Goal: Information Seeking & Learning: Learn about a topic

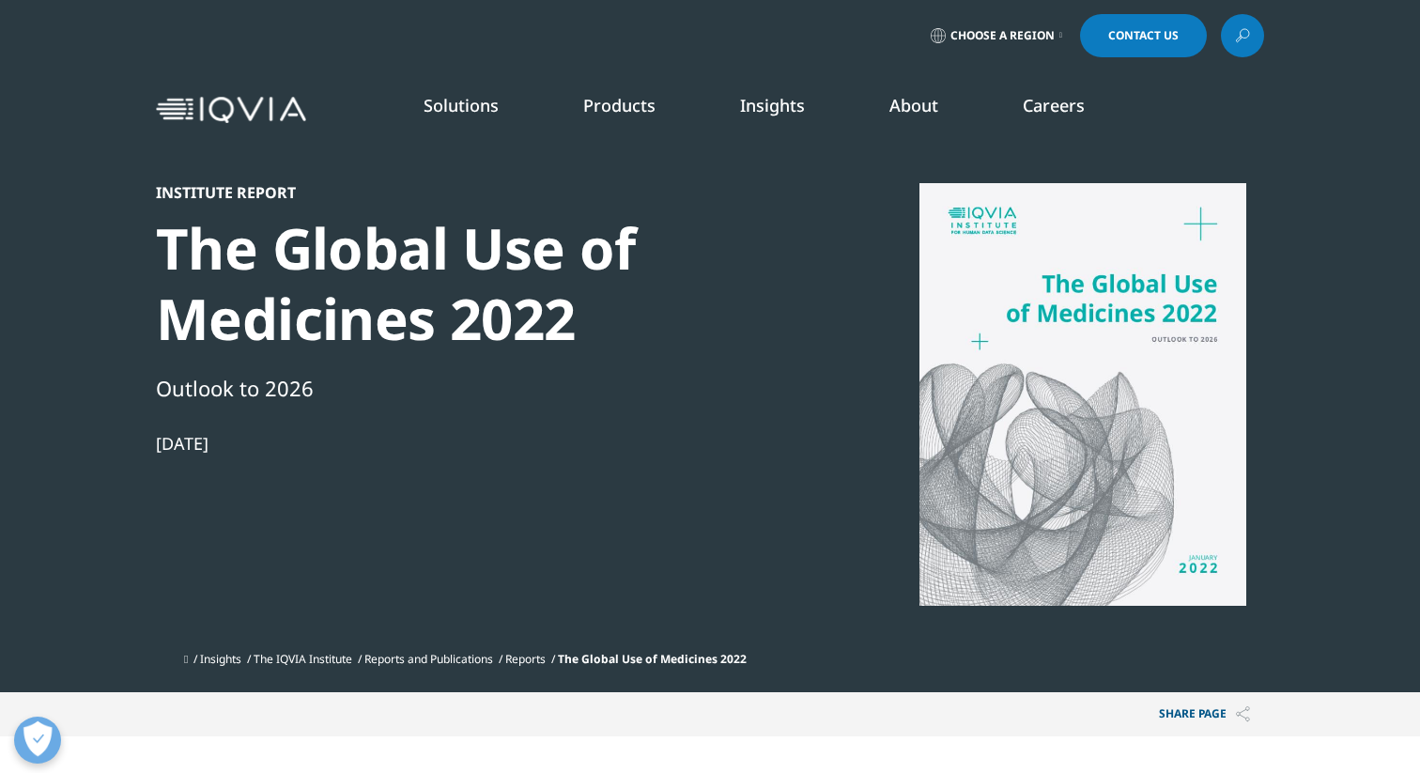
click at [252, 382] on div "Outlook to 2026" at bounding box center [478, 388] width 644 height 32
click at [182, 106] on img at bounding box center [231, 110] width 150 height 27
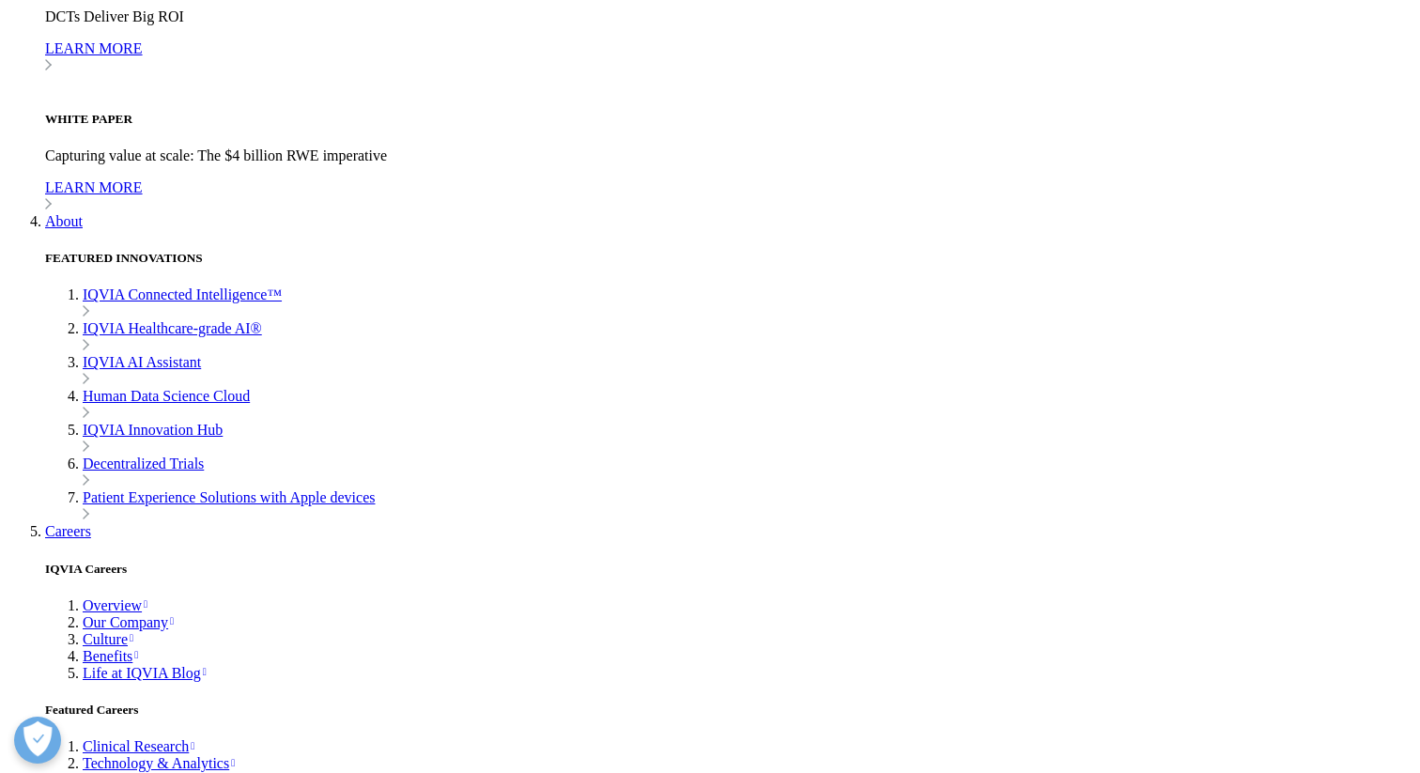
scroll to position [5491, 0]
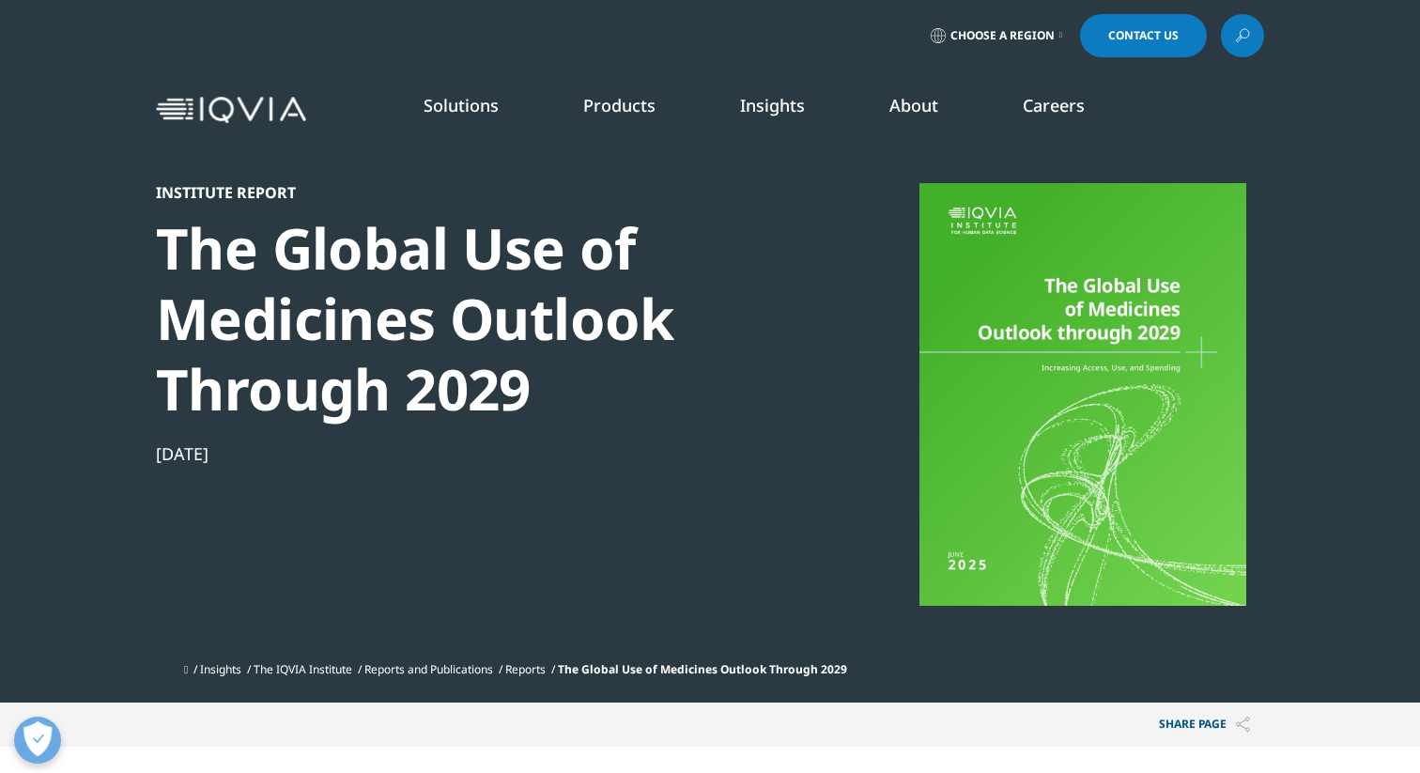
scroll to position [3177, 0]
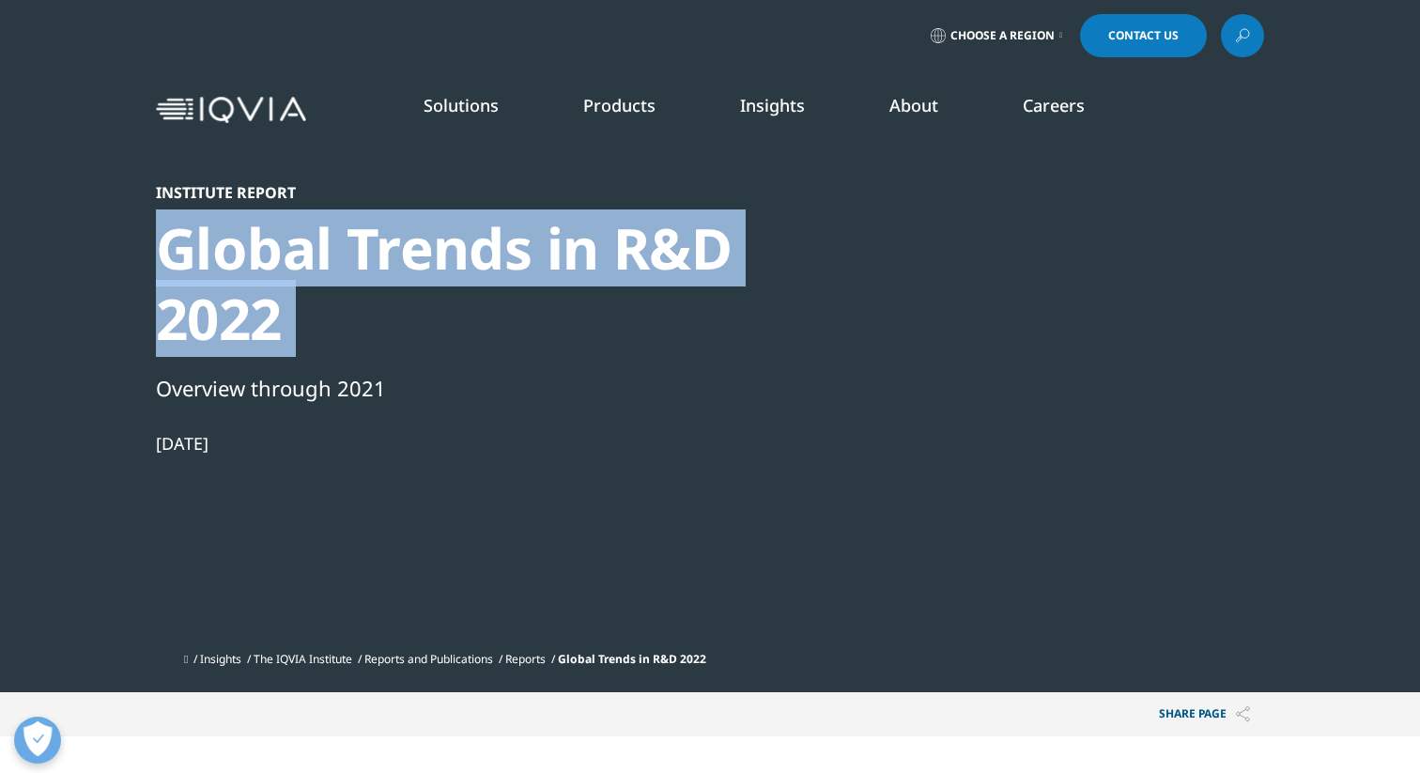
click at [355, 262] on div "Global Trends in R&D 2022" at bounding box center [478, 283] width 644 height 141
copy div "Global Trends in R&D 2022"
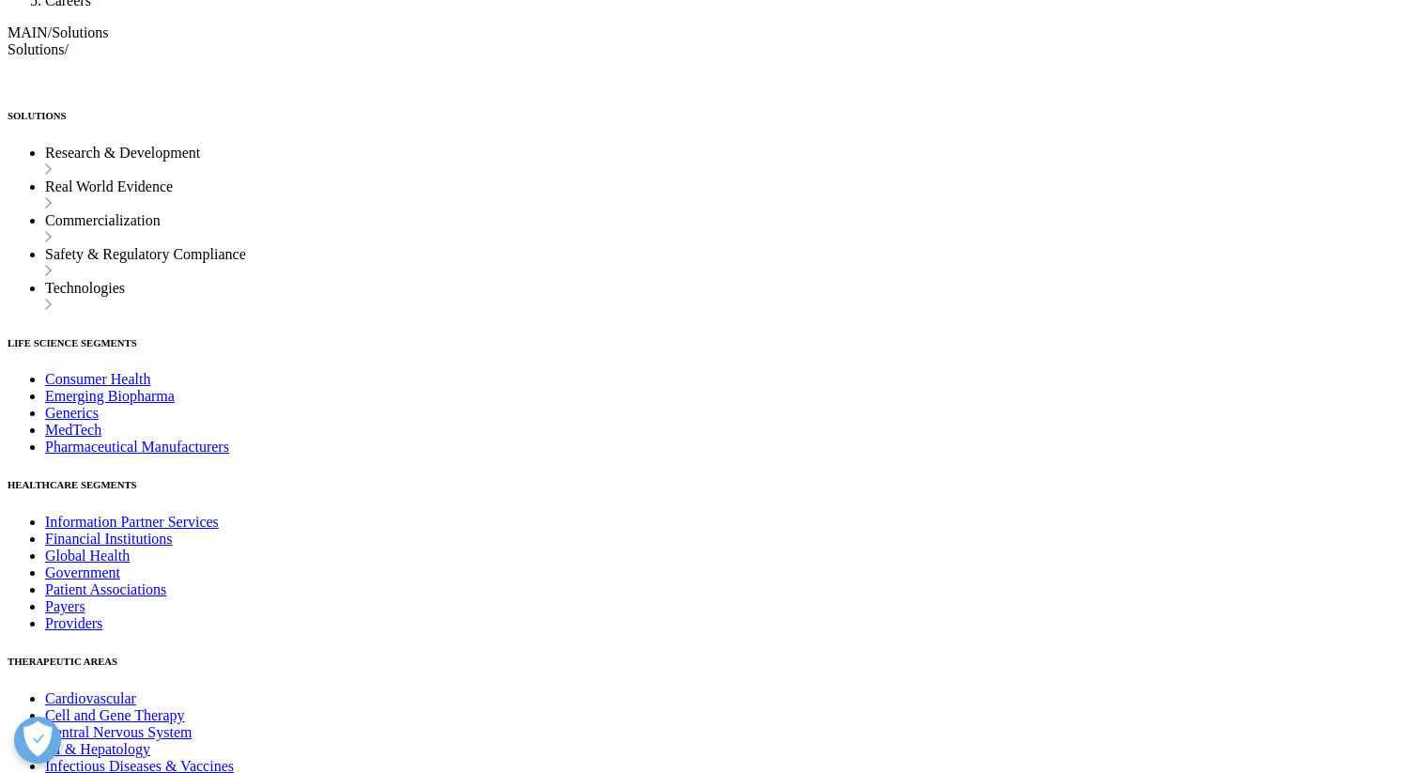
scroll to position [7688, 0]
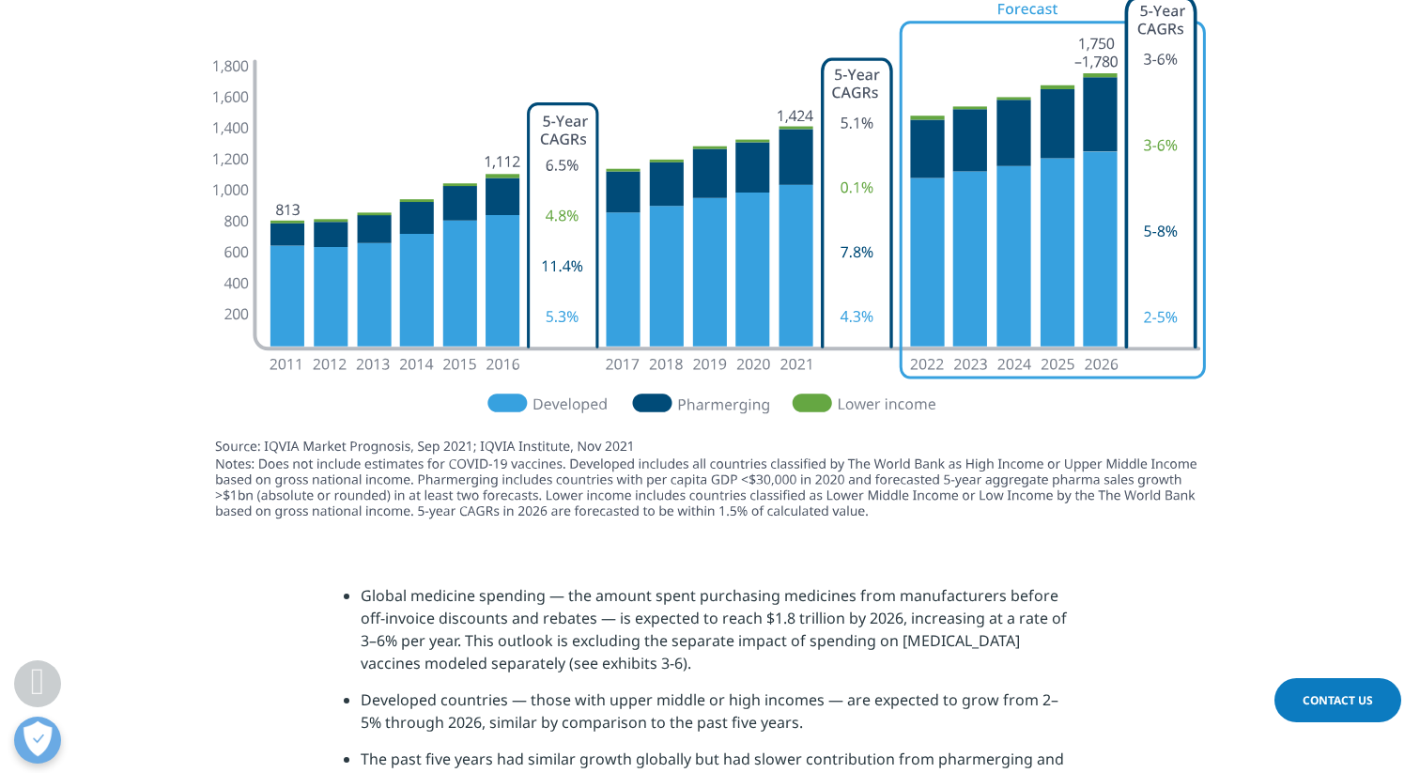
scroll to position [5613, 0]
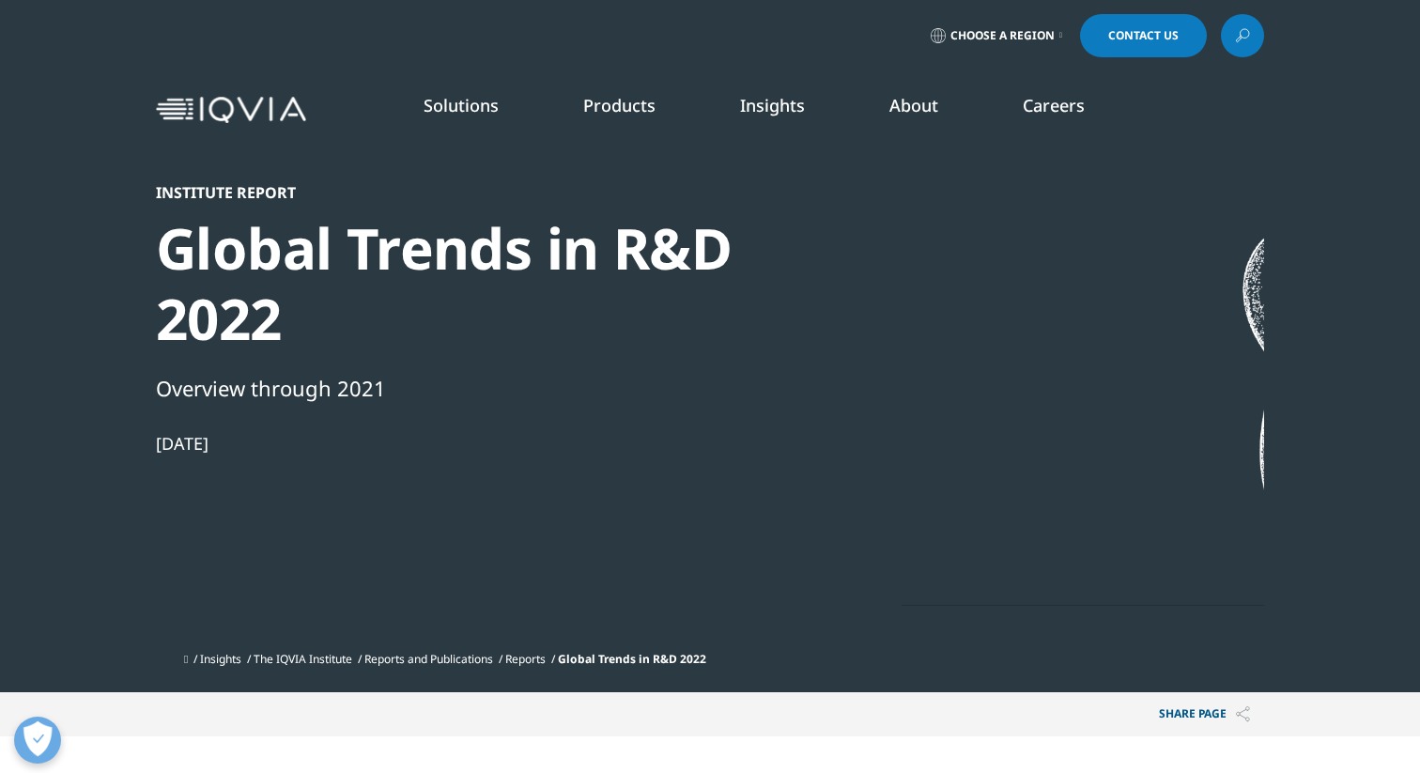
click at [214, 272] on div "Global Trends in R&D 2022" at bounding box center [478, 283] width 644 height 141
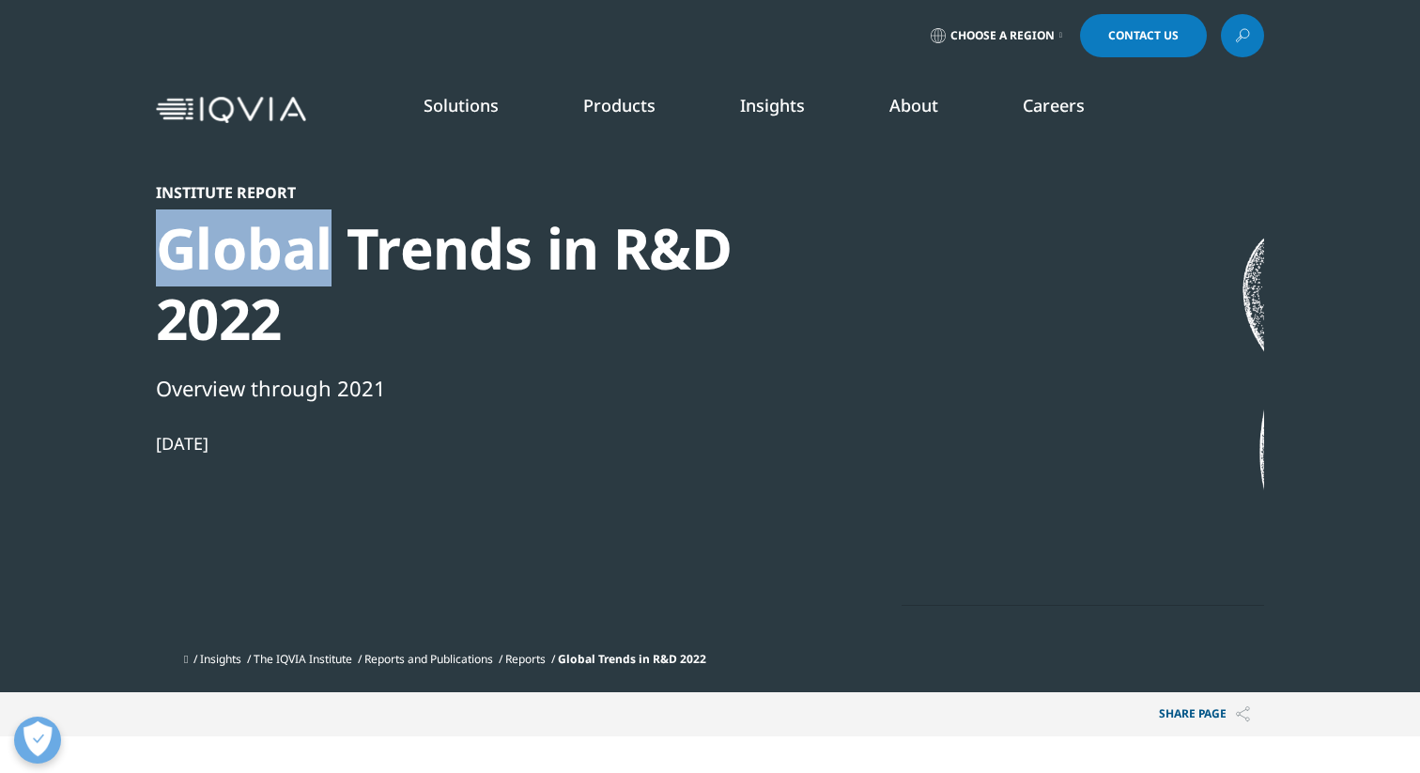
click at [214, 272] on div "Global Trends in R&D 2022" at bounding box center [478, 283] width 644 height 141
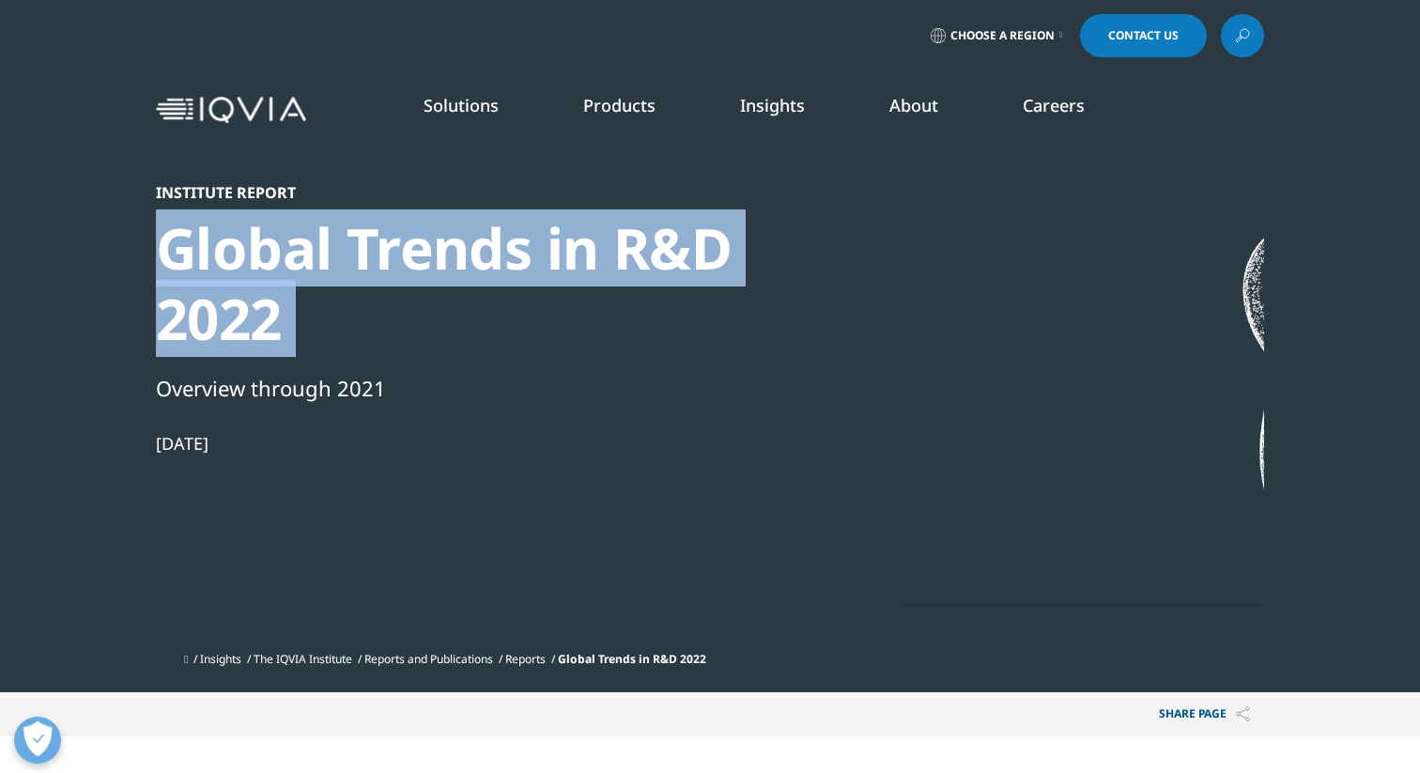
click at [214, 272] on div "Global Trends in R&D 2022" at bounding box center [478, 283] width 644 height 141
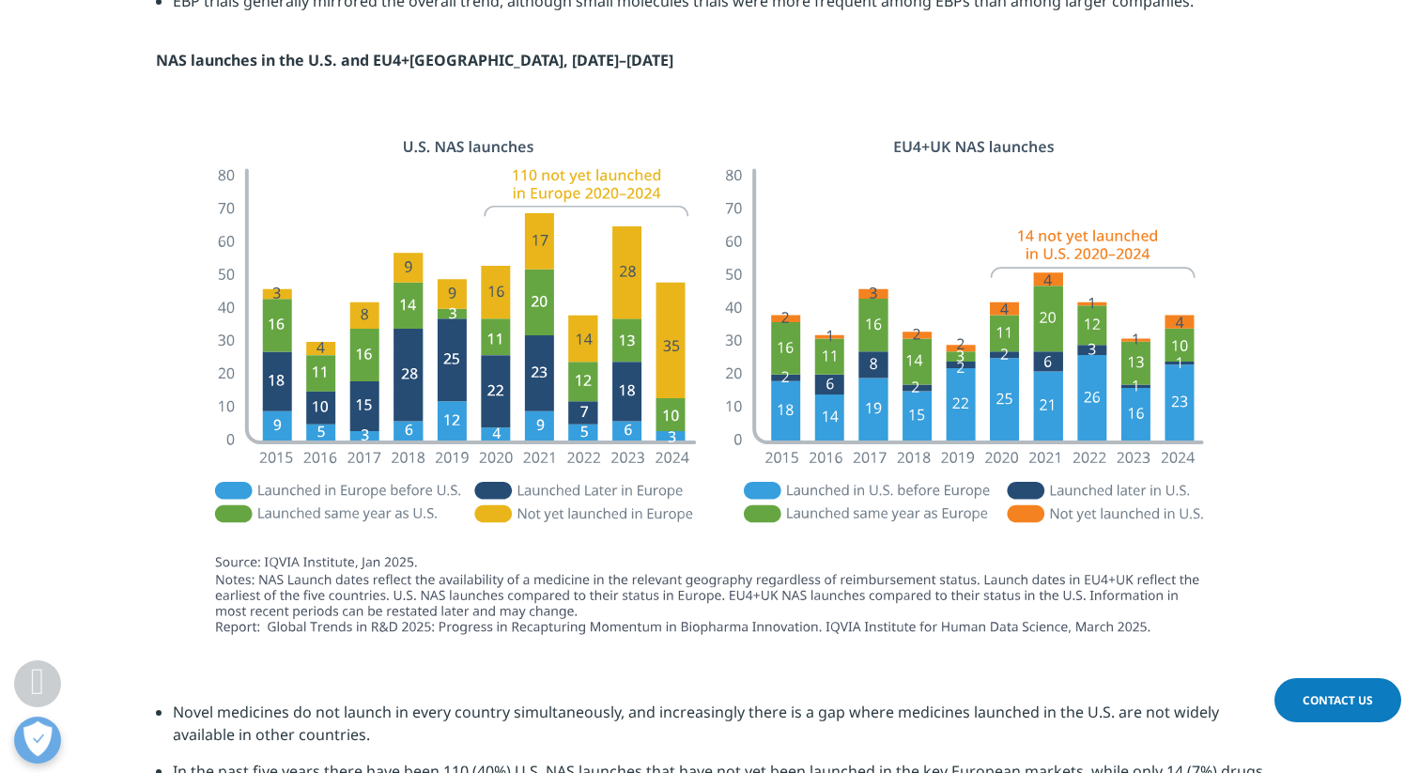
scroll to position [3453, 0]
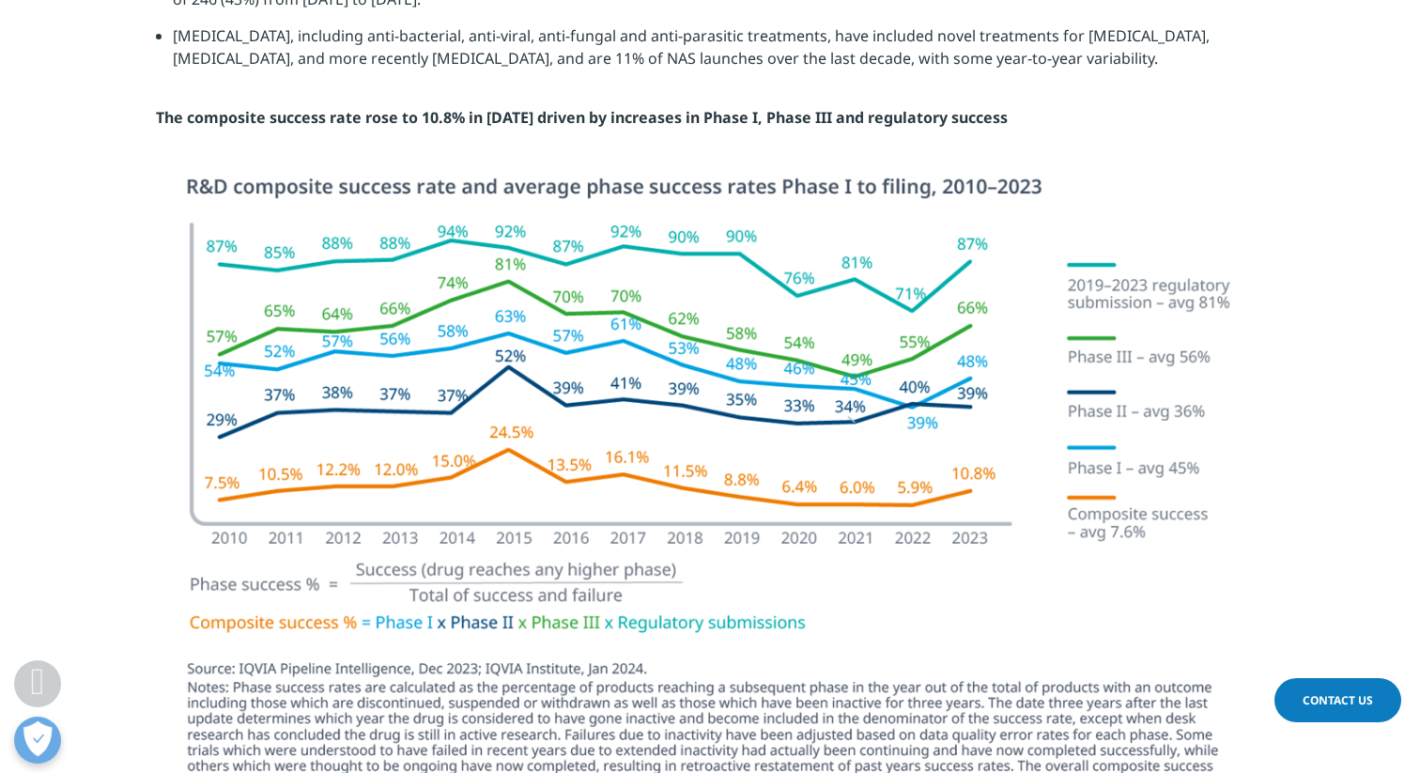
scroll to position [5024, 0]
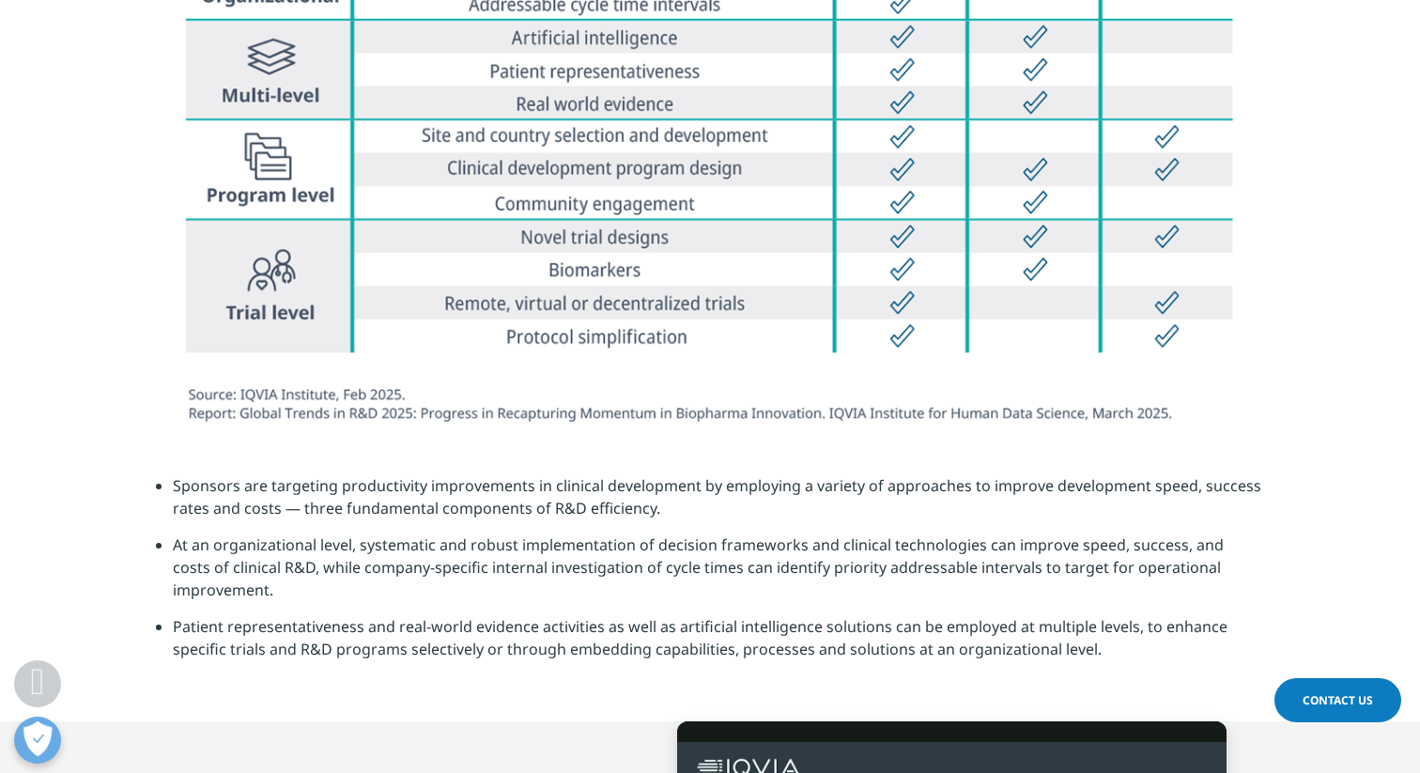
scroll to position [5757, 0]
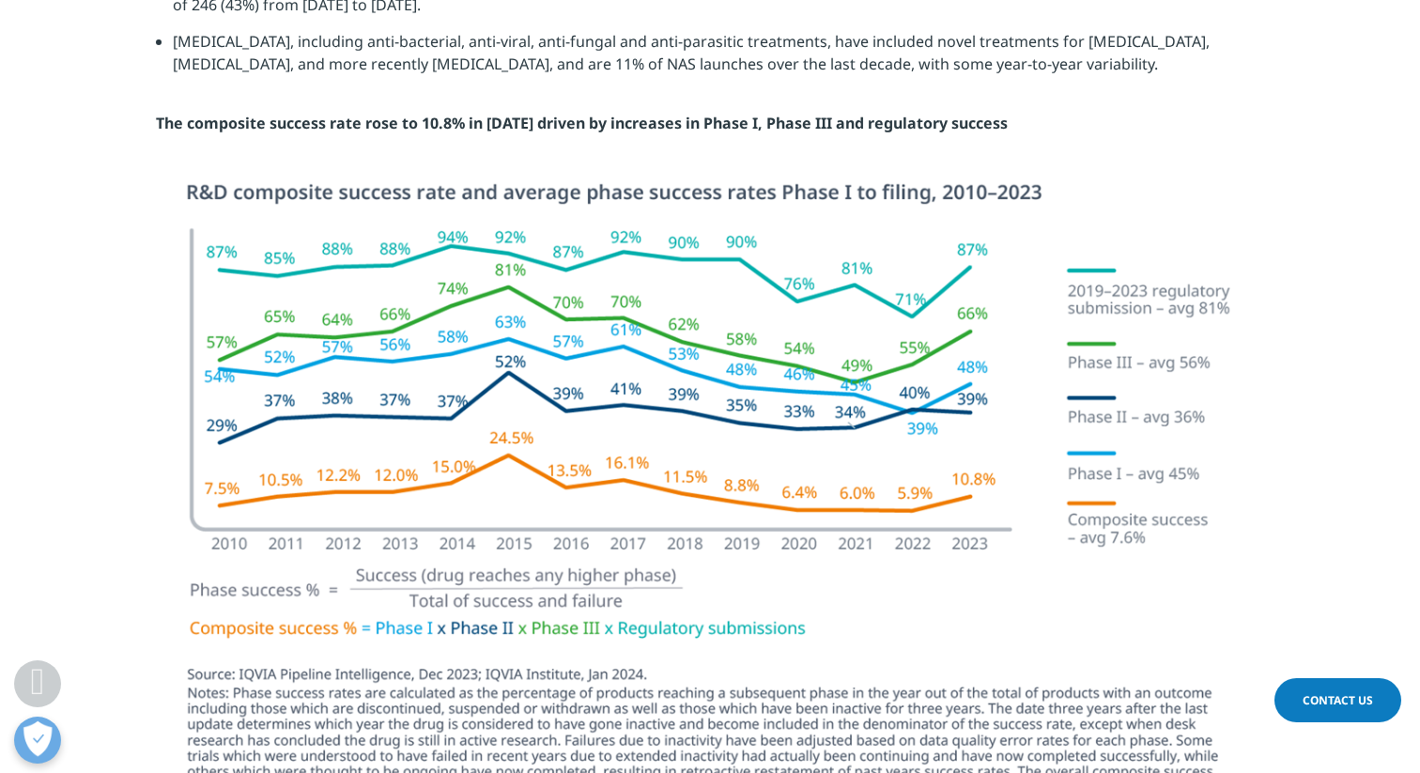
scroll to position [5027, 0]
